Goal: Transaction & Acquisition: Purchase product/service

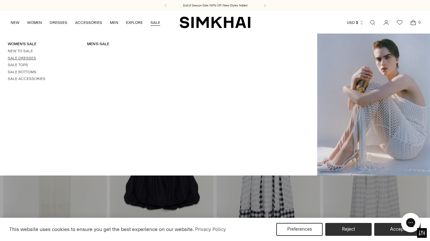
click at [26, 58] on link "Sale Dresses" at bounding box center [22, 58] width 28 height 5
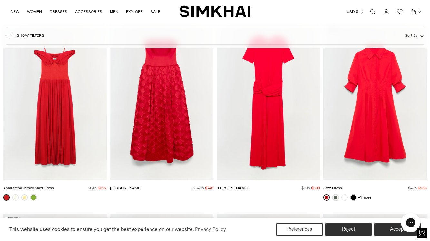
scroll to position [1795, 0]
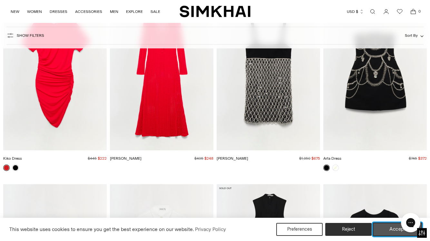
click at [388, 228] on button "Accept" at bounding box center [397, 229] width 49 height 14
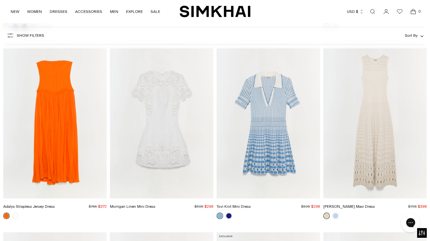
scroll to position [4939, 0]
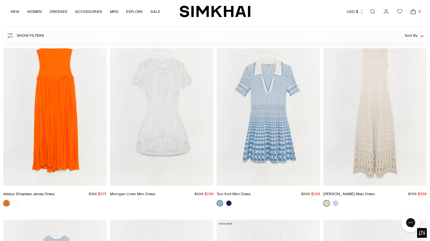
click at [0, 0] on img "Adalys Strapless Jersey Dress" at bounding box center [0, 0] width 0 height 0
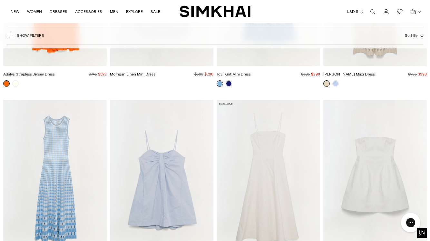
scroll to position [5091, 0]
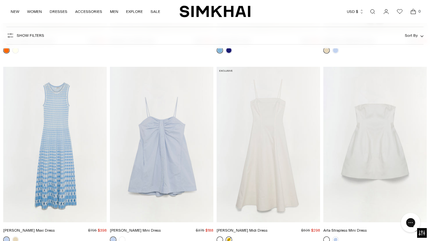
click at [228, 236] on link at bounding box center [228, 239] width 6 height 6
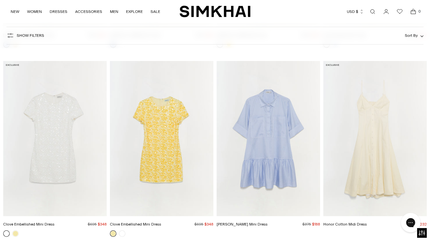
scroll to position [5293, 0]
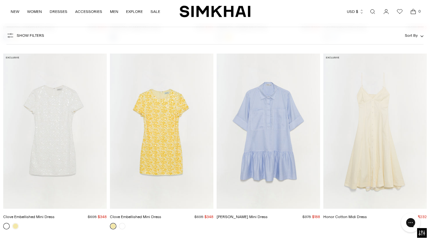
click at [0, 0] on img "Honor Cotton Midi Dress" at bounding box center [0, 0] width 0 height 0
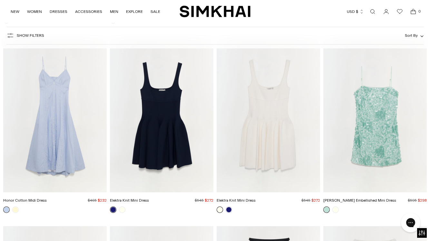
scroll to position [5496, 0]
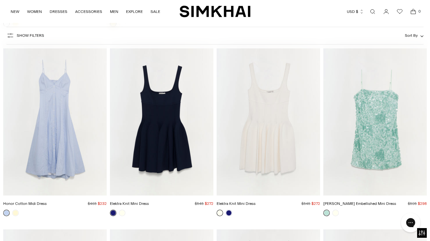
click at [0, 0] on img "Honor Cotton Midi Dress" at bounding box center [0, 0] width 0 height 0
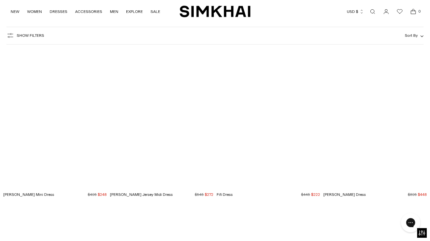
scroll to position [7942, 0]
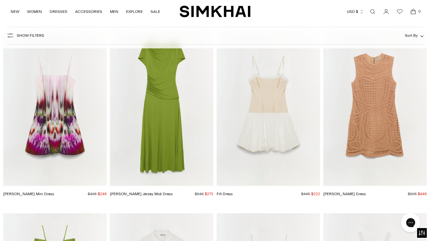
click at [0, 0] on img "Judie Mini Dress" at bounding box center [0, 0] width 0 height 0
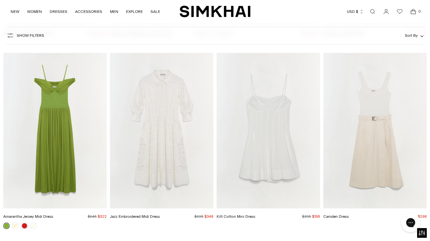
scroll to position [8110, 0]
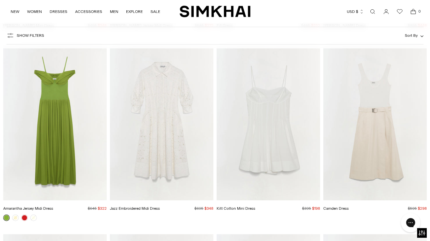
click at [0, 0] on img "Kitt Cotton Mini Dress" at bounding box center [0, 0] width 0 height 0
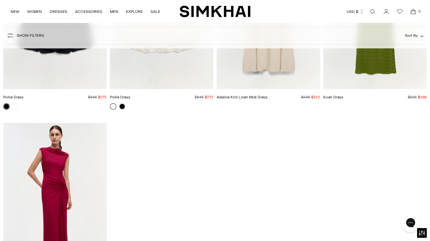
scroll to position [8463, 0]
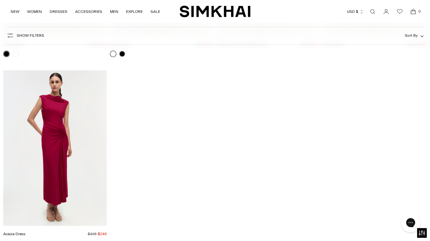
click at [415, 12] on icon "Open cart modal" at bounding box center [412, 11] width 9 height 6
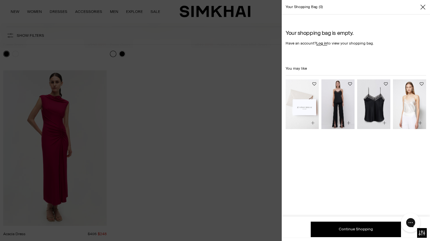
click at [423, 6] on icon "Close" at bounding box center [422, 7] width 5 height 6
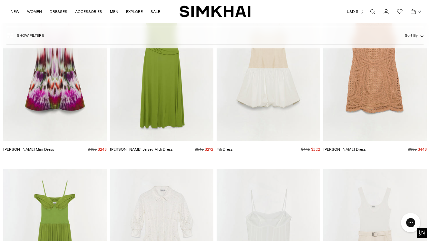
scroll to position [8124, 0]
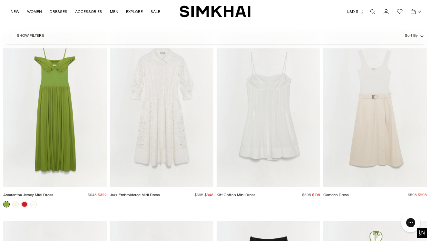
click at [0, 0] on img "Kitt Cotton Mini Dress" at bounding box center [0, 0] width 0 height 0
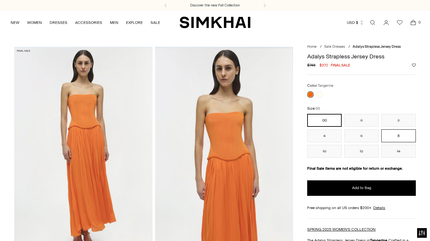
click at [397, 135] on button "8" at bounding box center [398, 135] width 34 height 13
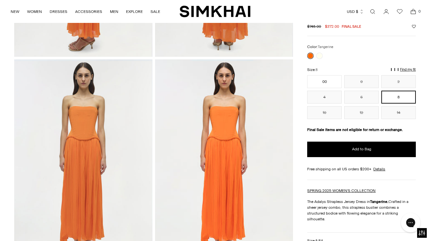
scroll to position [350, 0]
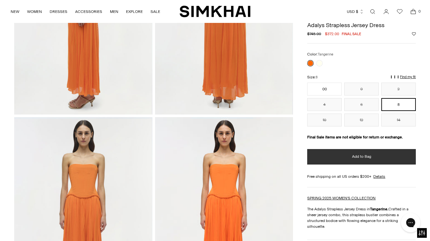
click at [336, 155] on button "Add to Bag" at bounding box center [361, 156] width 109 height 15
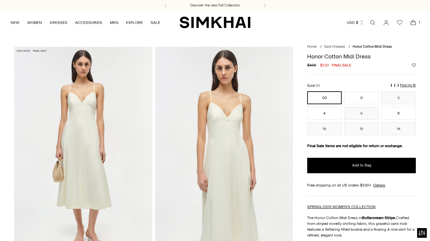
click at [396, 113] on button "8" at bounding box center [398, 113] width 34 height 13
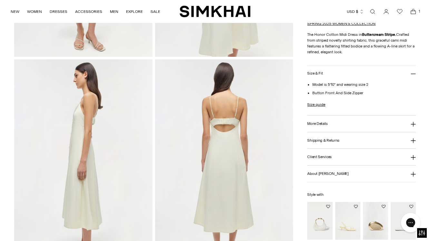
scroll to position [191, 0]
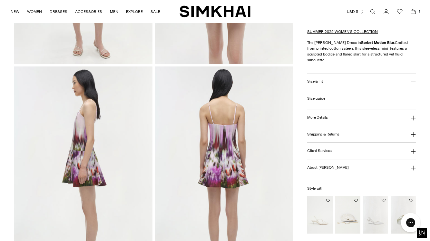
scroll to position [196, 0]
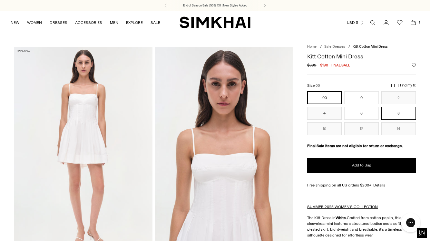
click at [398, 112] on button "8" at bounding box center [398, 113] width 34 height 13
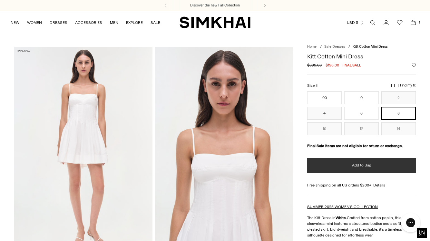
click at [354, 167] on span "Add to Bag" at bounding box center [361, 164] width 19 height 5
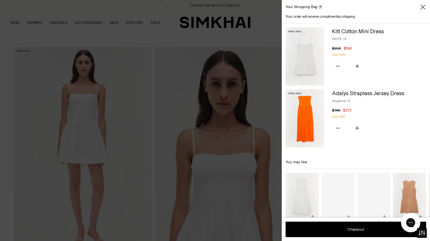
click at [226, 75] on div at bounding box center [215, 120] width 430 height 241
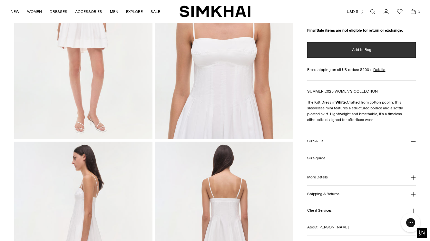
scroll to position [124, 0]
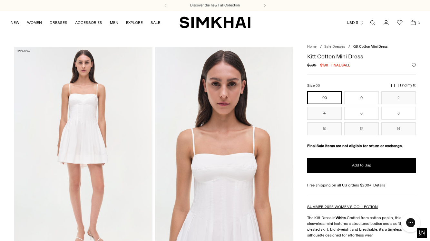
click at [417, 21] on span "2" at bounding box center [419, 22] width 6 height 6
